Goal: Task Accomplishment & Management: Use online tool/utility

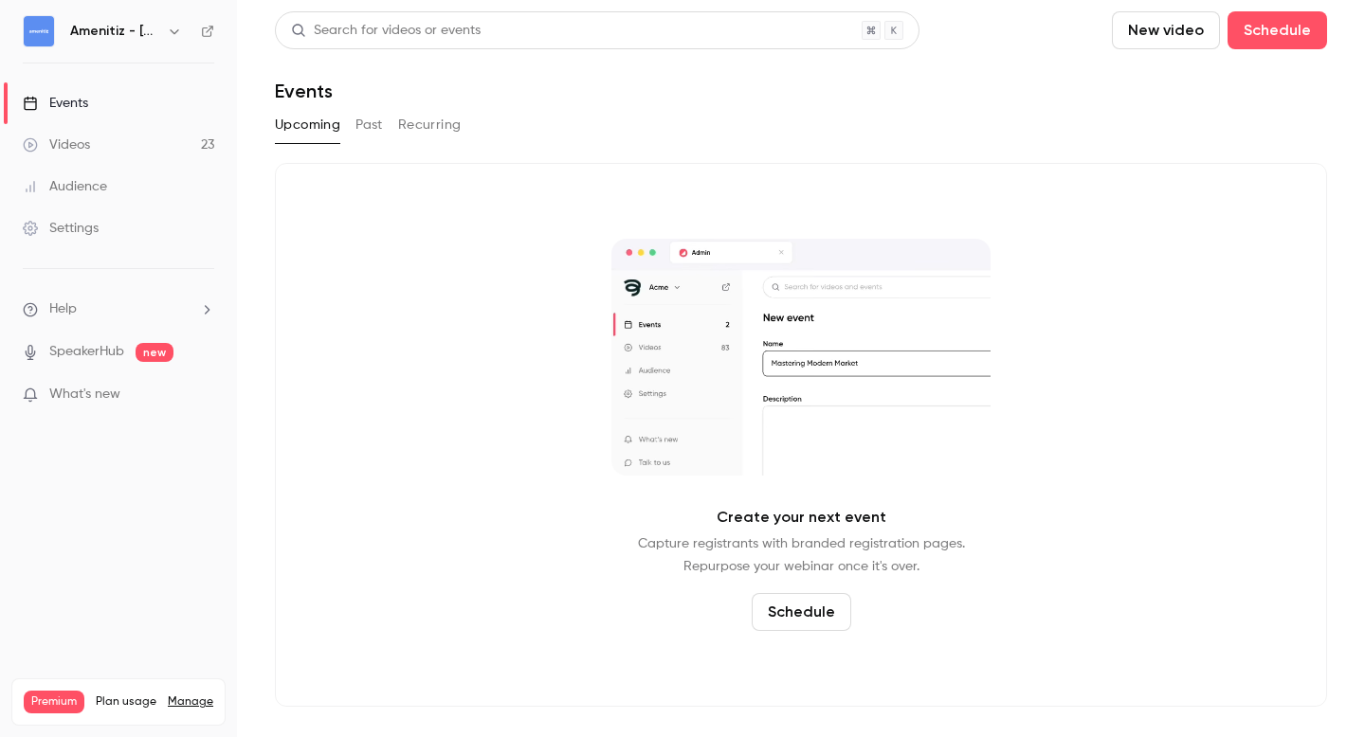
click at [171, 32] on icon "button" at bounding box center [174, 31] width 15 height 15
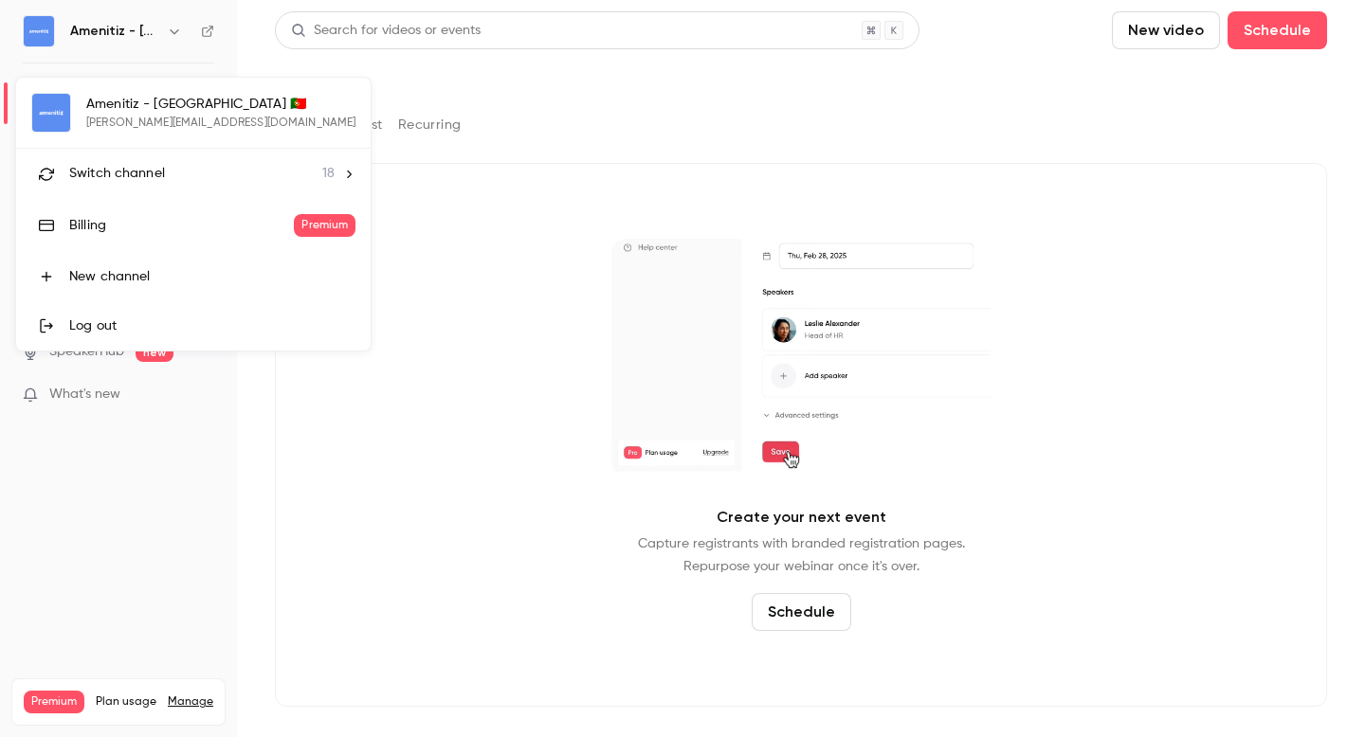
click at [166, 174] on div "Switch channel 18" at bounding box center [201, 174] width 265 height 20
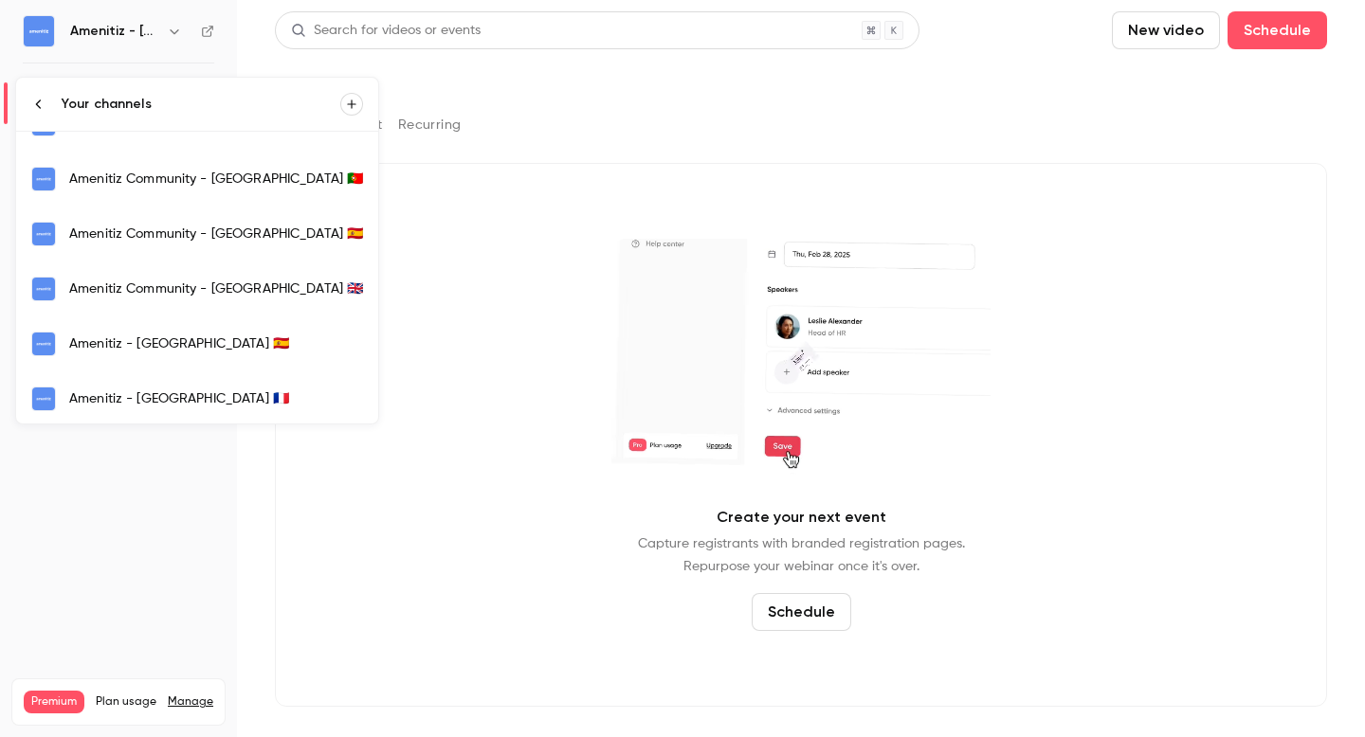
scroll to position [256, 0]
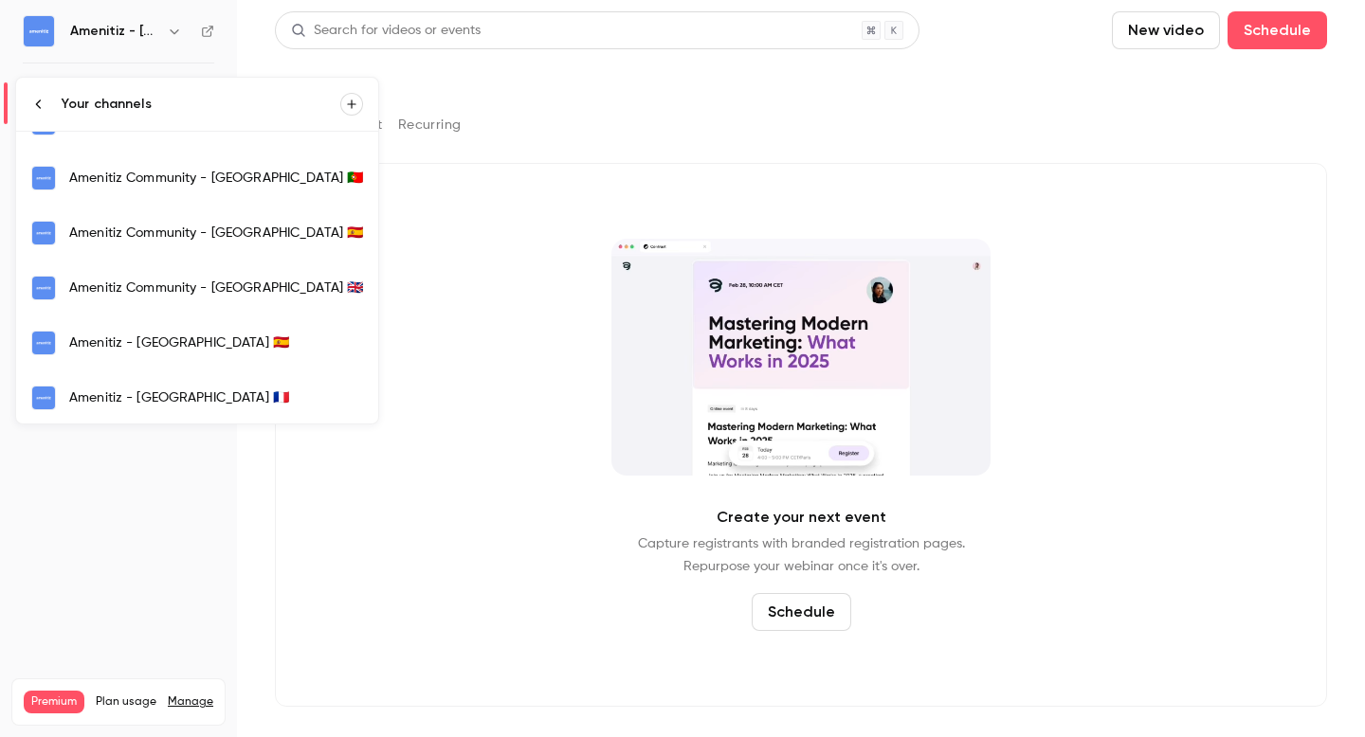
click at [144, 399] on div "Amenitiz - [GEOGRAPHIC_DATA] 🇫🇷" at bounding box center [216, 398] width 294 height 19
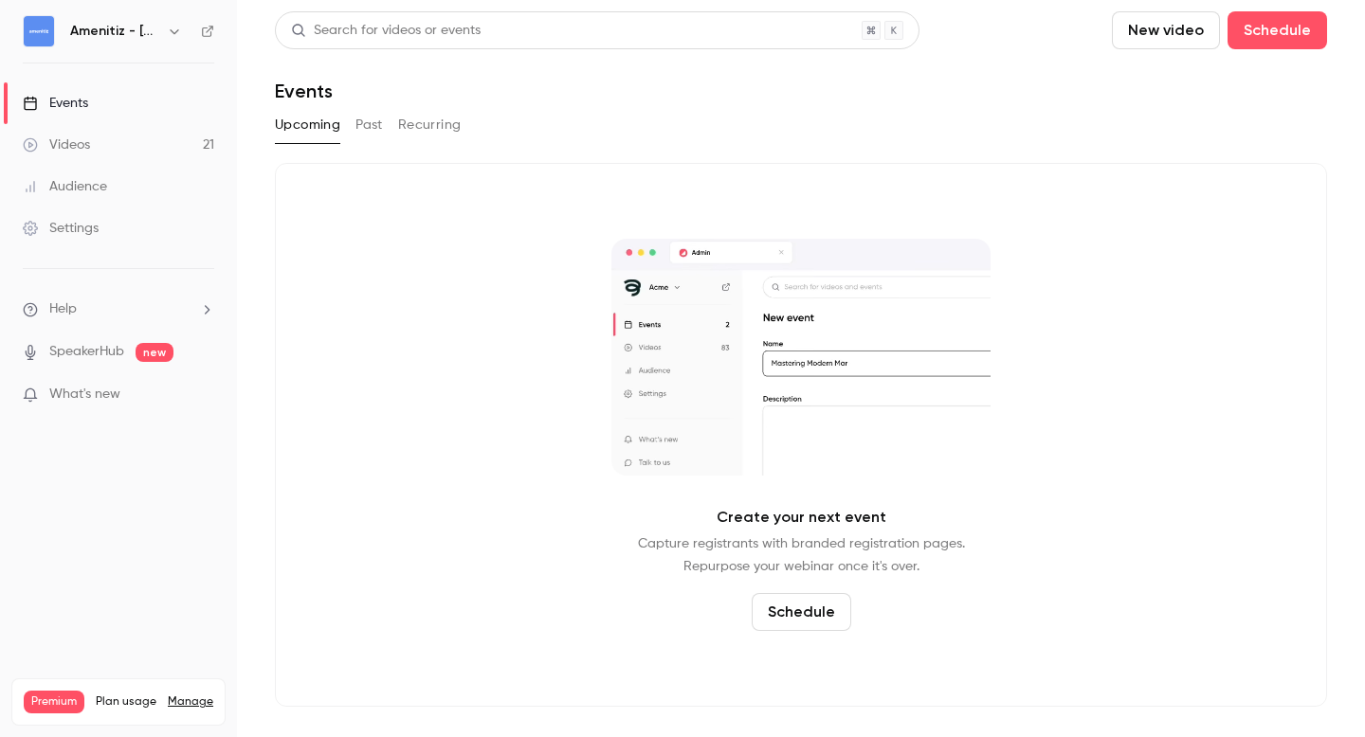
click at [371, 121] on button "Past" at bounding box center [368, 125] width 27 height 30
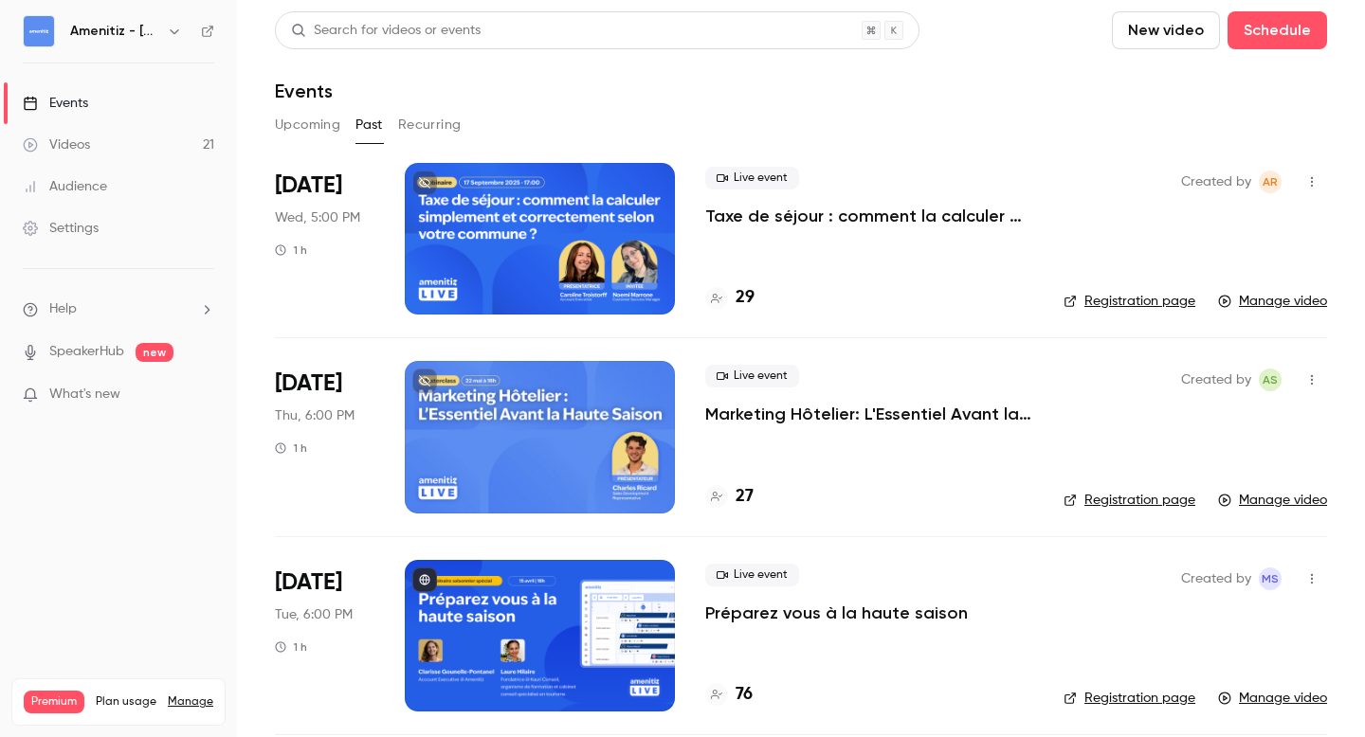
click at [743, 297] on h4 "29" at bounding box center [745, 298] width 19 height 26
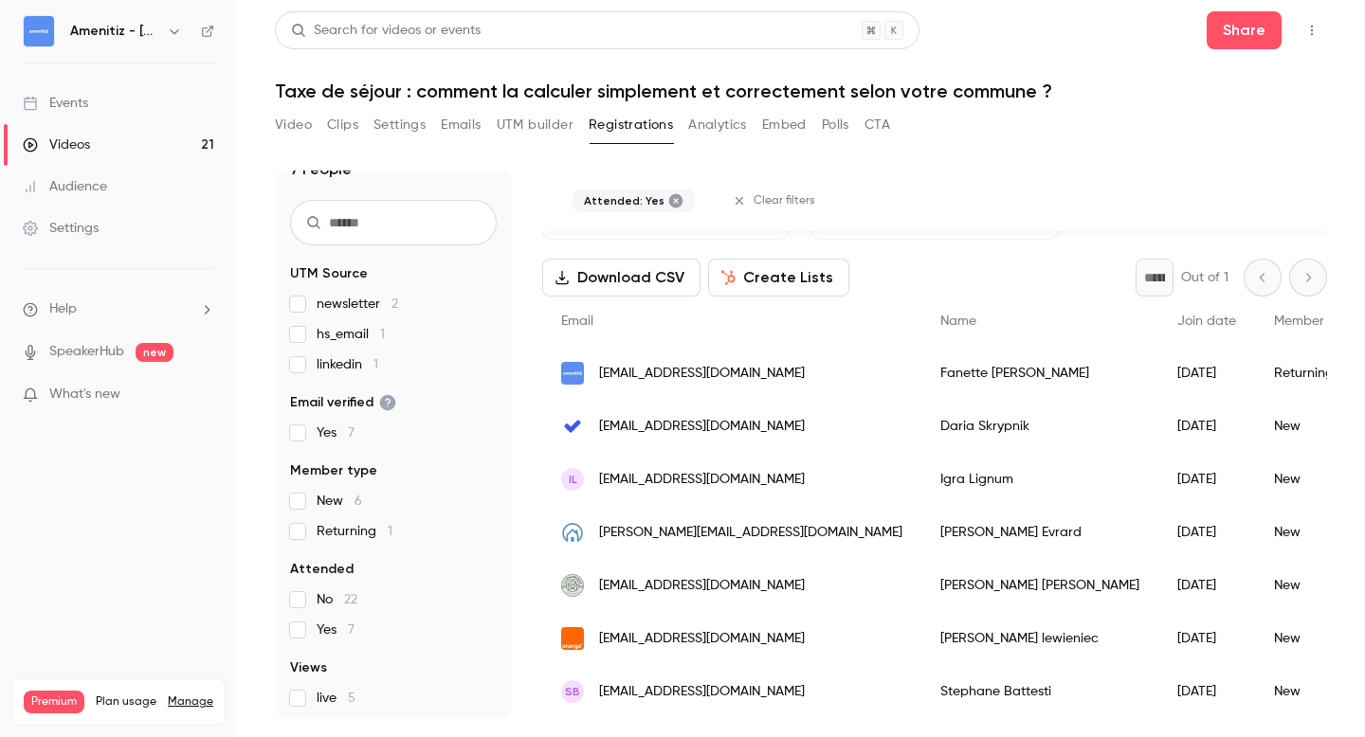
click at [467, 124] on button "Emails" at bounding box center [461, 125] width 40 height 30
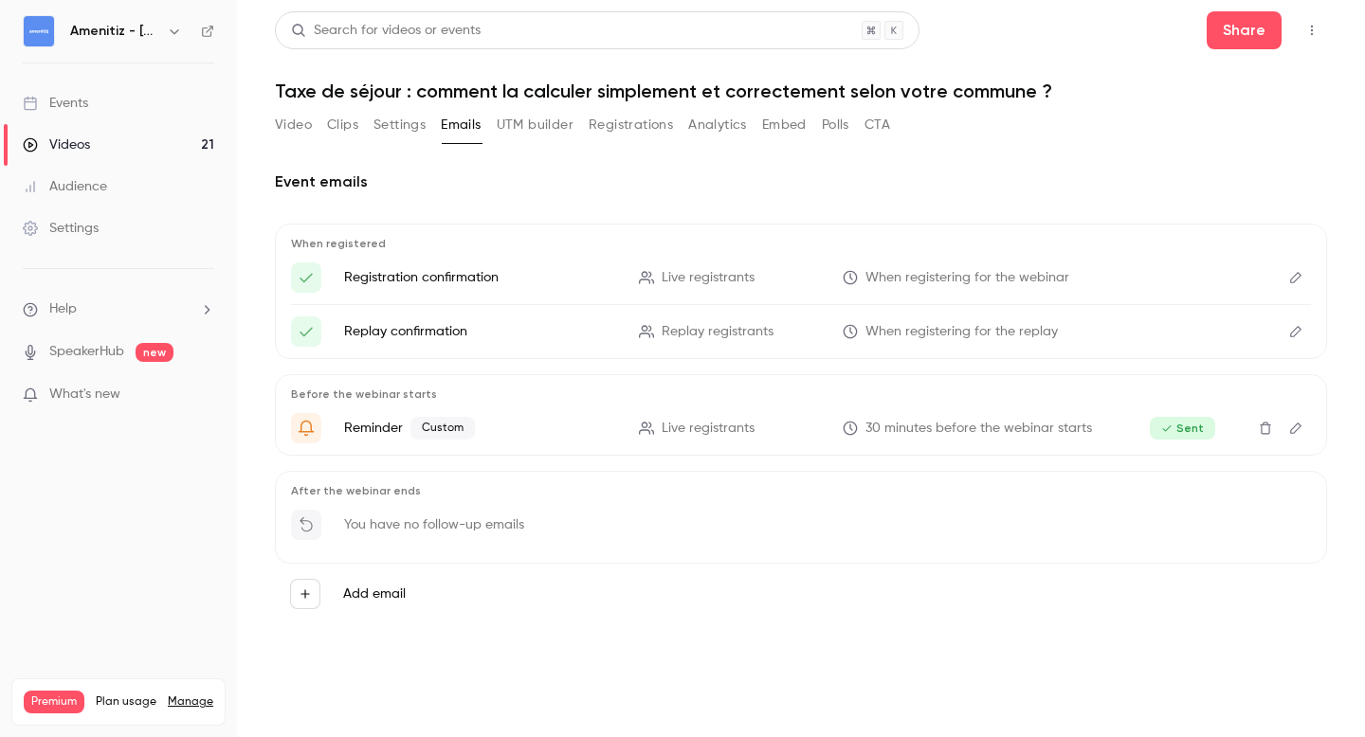
click at [309, 592] on icon "button" at bounding box center [305, 594] width 13 height 13
click at [775, 651] on div at bounding box center [682, 368] width 1365 height 737
